Goal: Task Accomplishment & Management: Use online tool/utility

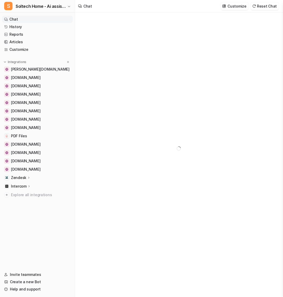
type textarea "**********"
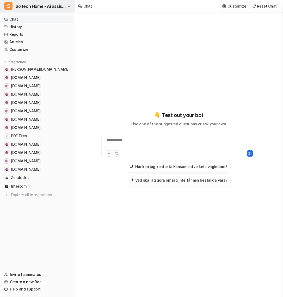
click at [35, 6] on span "Soltech Home - Ai assistant" at bounding box center [41, 6] width 50 height 7
click at [27, 24] on link "History" at bounding box center [37, 26] width 71 height 7
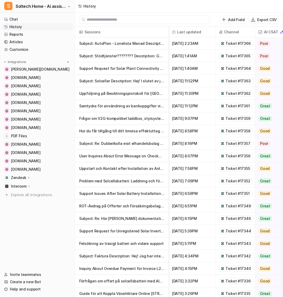
click at [19, 176] on p "Zendesk" at bounding box center [18, 177] width 15 height 5
click at [26, 192] on p "Sources" at bounding box center [22, 192] width 14 height 5
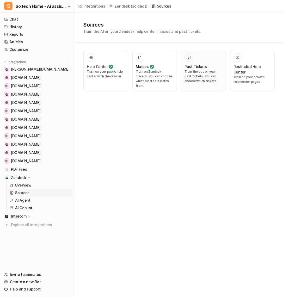
click at [196, 68] on h3 "Past Tickets" at bounding box center [195, 66] width 22 height 5
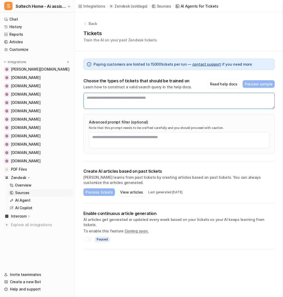
click at [117, 98] on textarea at bounding box center [178, 101] width 191 height 16
drag, startPoint x: 86, startPoint y: 100, endPoint x: 175, endPoint y: 98, distance: 88.5
click at [175, 98] on textarea at bounding box center [178, 101] width 191 height 16
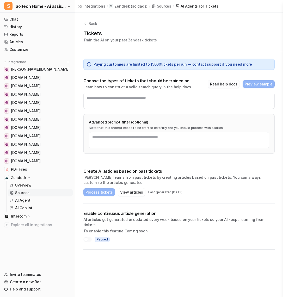
click at [232, 84] on button "Read help docs" at bounding box center [223, 84] width 31 height 8
click at [125, 126] on p "Note that this prompt needs to be crafted carefully and you should proceed with…" at bounding box center [179, 128] width 180 height 4
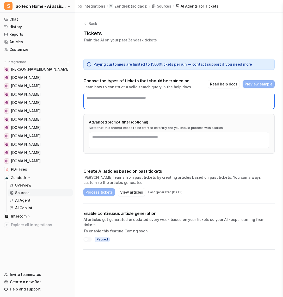
click at [124, 100] on textarea at bounding box center [178, 101] width 191 height 16
drag, startPoint x: 88, startPoint y: 97, endPoint x: 125, endPoint y: 96, distance: 37.0
click at [125, 97] on textarea at bounding box center [178, 101] width 191 height 16
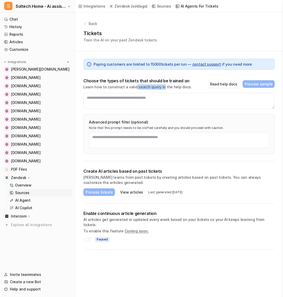
drag, startPoint x: 134, startPoint y: 86, endPoint x: 160, endPoint y: 85, distance: 25.8
click at [160, 85] on p "Learn how to construct a valid search query in the help docs." at bounding box center [137, 86] width 109 height 5
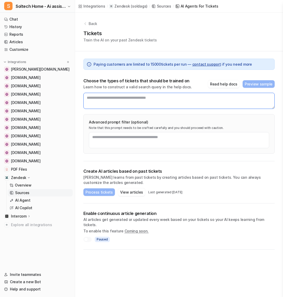
click at [107, 99] on textarea at bounding box center [178, 101] width 191 height 16
drag, startPoint x: 98, startPoint y: 98, endPoint x: 127, endPoint y: 98, distance: 28.6
click at [127, 98] on textarea at bounding box center [178, 101] width 191 height 16
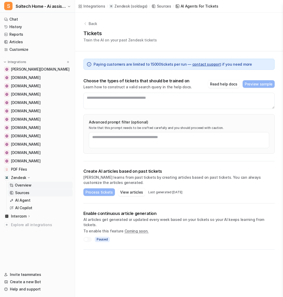
click at [22, 186] on p "Overview" at bounding box center [23, 184] width 17 height 5
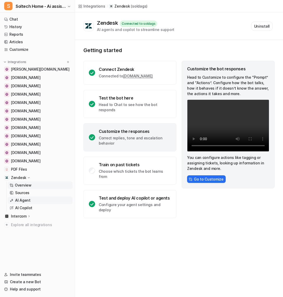
click at [28, 200] on p "AI Agent" at bounding box center [22, 200] width 15 height 5
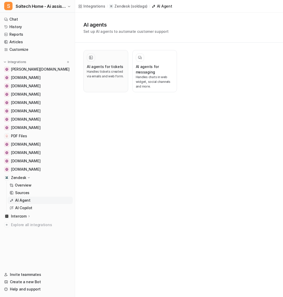
click at [110, 82] on div "AI agents for tickets Handles tickets created via emails and web form." at bounding box center [106, 70] width 38 height 35
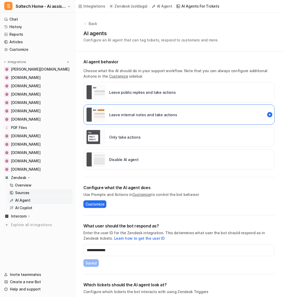
click at [25, 193] on p "Sources" at bounding box center [22, 192] width 14 height 5
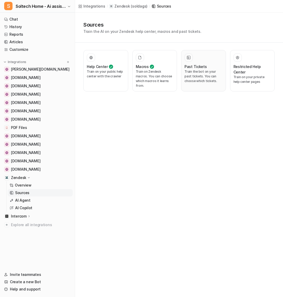
click at [191, 64] on h3 "Past Tickets" at bounding box center [195, 66] width 22 height 5
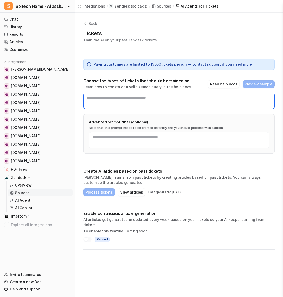
click at [125, 100] on textarea at bounding box center [178, 101] width 191 height 16
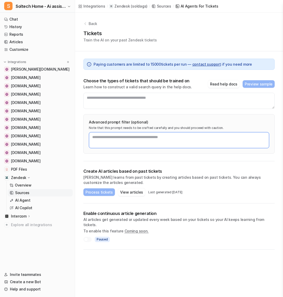
click at [120, 132] on textarea at bounding box center [179, 140] width 180 height 16
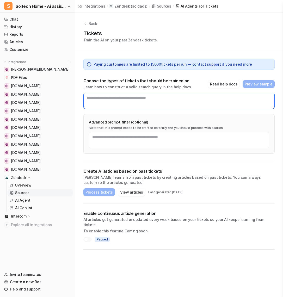
click at [122, 98] on textarea at bounding box center [178, 101] width 191 height 16
drag, startPoint x: 175, startPoint y: 93, endPoint x: 82, endPoint y: 91, distance: 93.2
click at [82, 91] on div "Paying customers are limited to [PHONE_NUMBER] — contact support if you need mo…" at bounding box center [179, 150] width 208 height 198
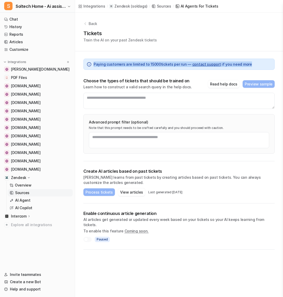
drag, startPoint x: 94, startPoint y: 63, endPoint x: 258, endPoint y: 69, distance: 164.6
click at [258, 69] on div "Paying customers are limited to [PHONE_NUMBER] — contact support if you need mo…" at bounding box center [178, 64] width 191 height 11
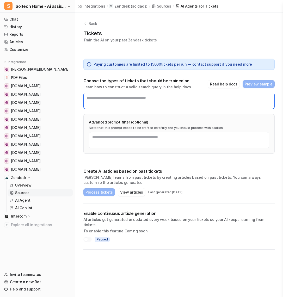
click at [109, 96] on textarea at bounding box center [178, 101] width 191 height 16
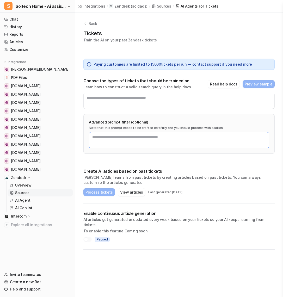
click at [125, 139] on textarea at bounding box center [179, 140] width 180 height 16
click at [133, 191] on button "View articles" at bounding box center [131, 192] width 27 height 8
